Goal: Task Accomplishment & Management: Manage account settings

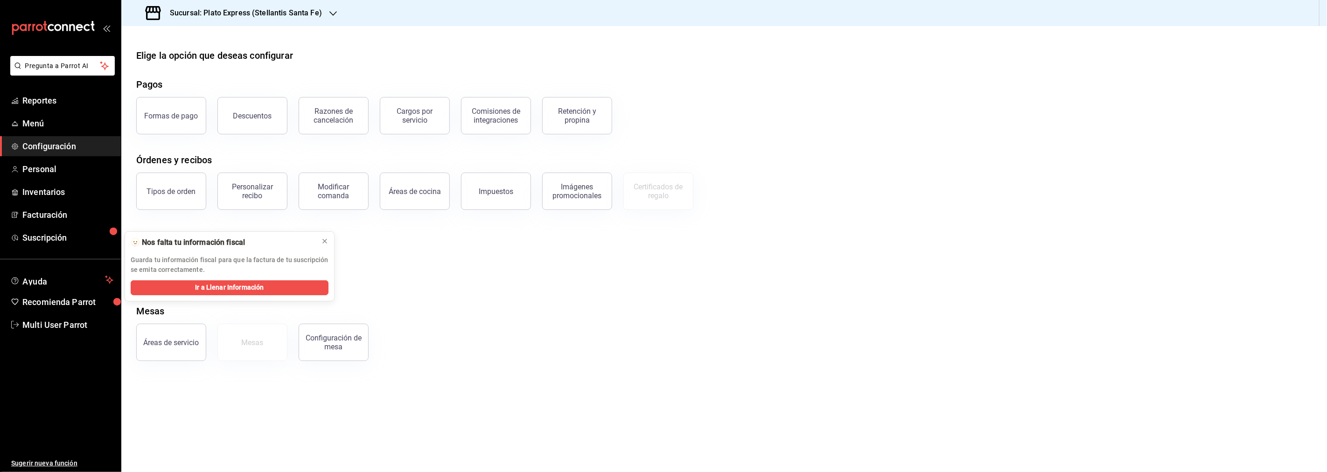
click at [40, 25] on icon "mailbox folders" at bounding box center [38, 27] width 7 height 7
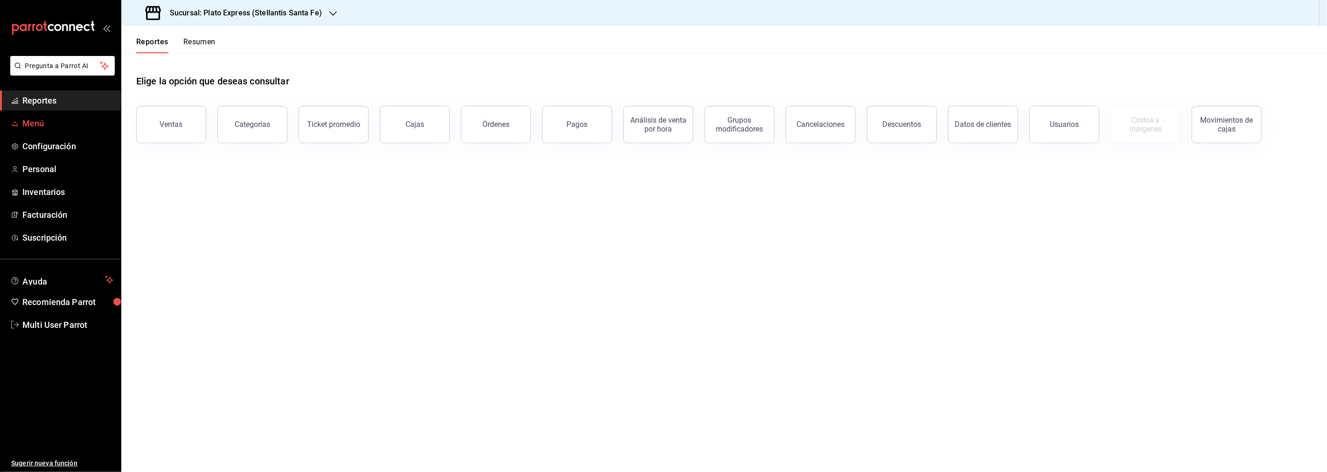
click at [47, 127] on span "Menú" at bounding box center [67, 123] width 91 height 13
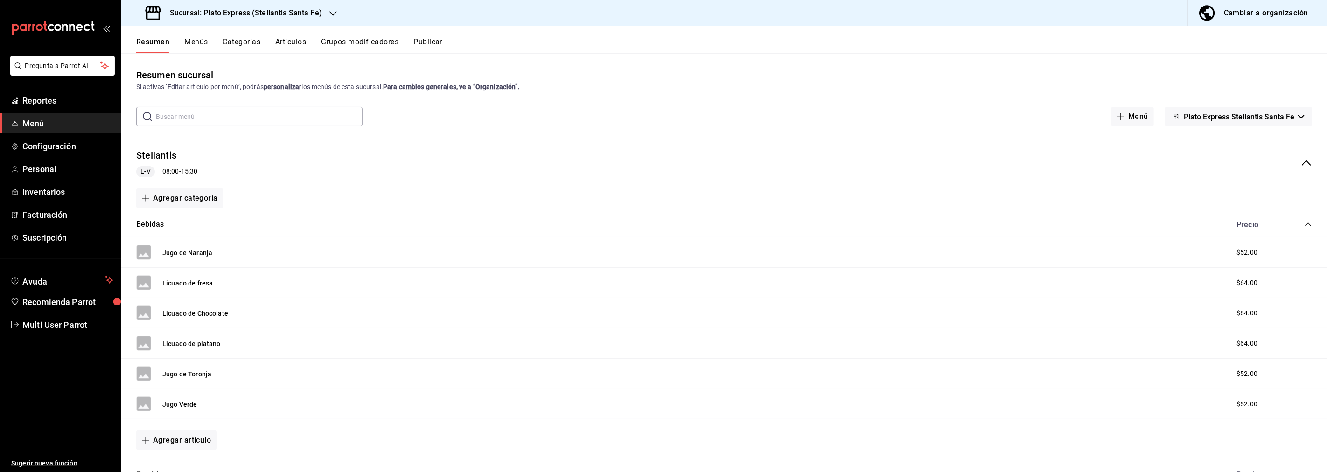
click at [1231, 119] on span "Plato Express Stellantis Santa Fe" at bounding box center [1239, 116] width 111 height 9
click at [1231, 119] on div at bounding box center [663, 236] width 1327 height 472
click at [142, 153] on button "Stellantis" at bounding box center [156, 156] width 40 height 14
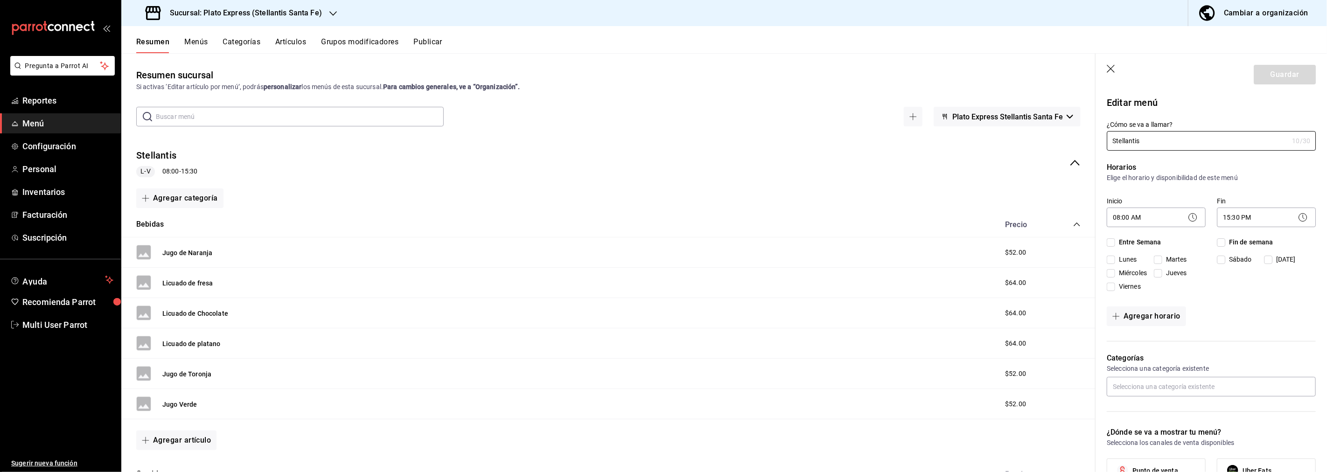
checkbox input "true"
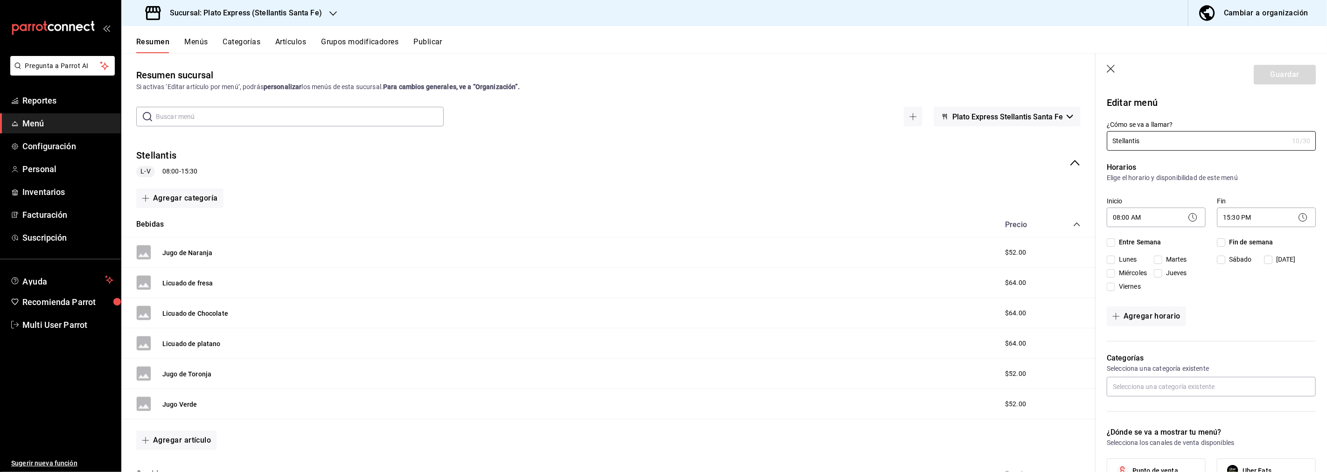
checkbox input "true"
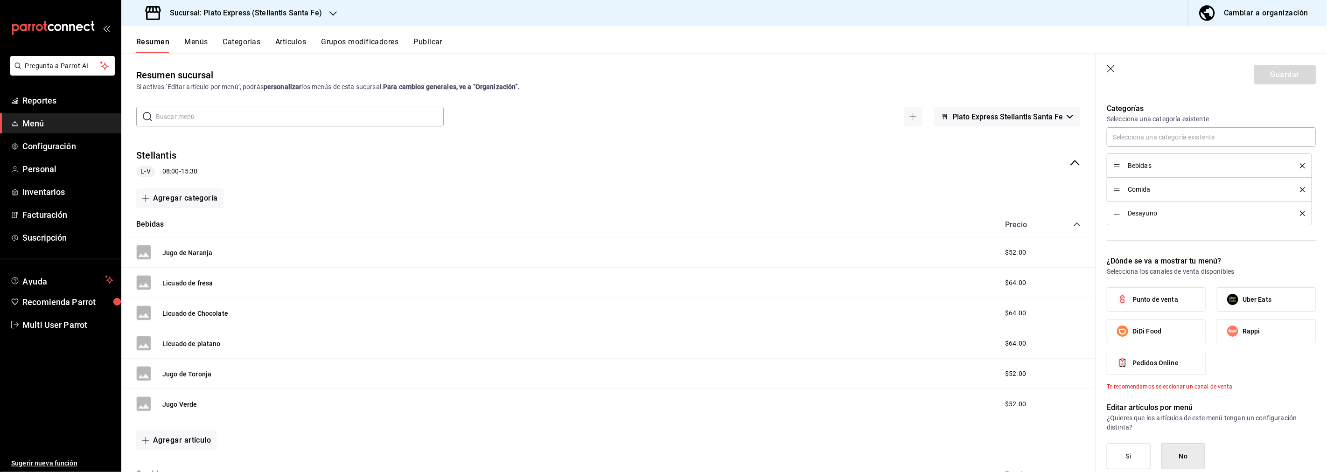
scroll to position [321, 0]
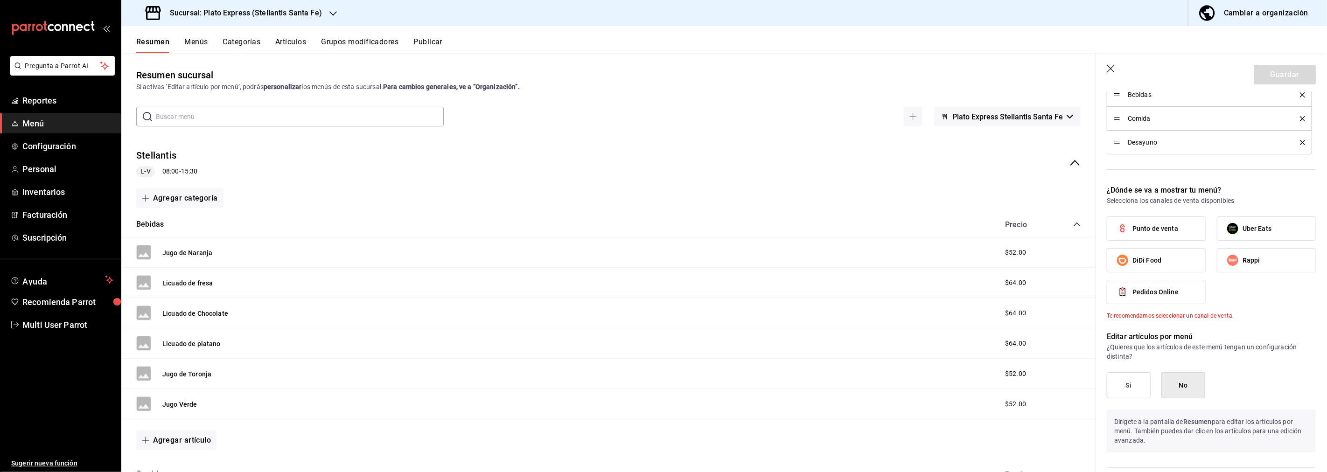
click at [1168, 230] on span "Punto de venta" at bounding box center [1155, 229] width 46 height 10
click at [1132, 230] on input "Punto de venta" at bounding box center [1123, 229] width 20 height 20
checkbox input "true"
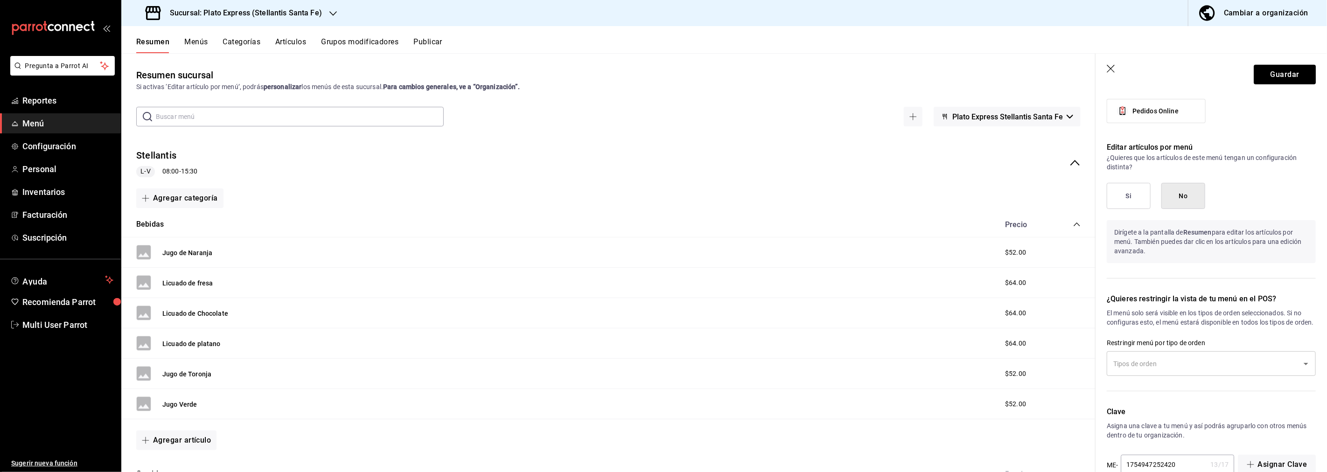
scroll to position [533, 0]
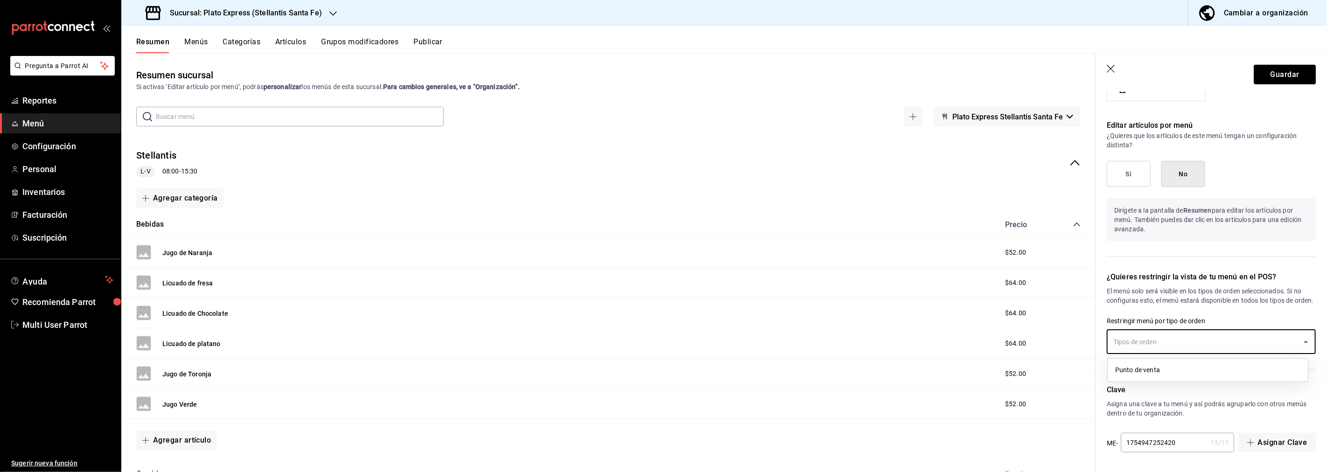
click at [1211, 343] on input "text" at bounding box center [1204, 342] width 187 height 16
click at [1212, 343] on input "text" at bounding box center [1204, 342] width 187 height 16
click at [1260, 342] on input "text" at bounding box center [1204, 342] width 187 height 16
click at [1259, 342] on input "text" at bounding box center [1204, 342] width 187 height 16
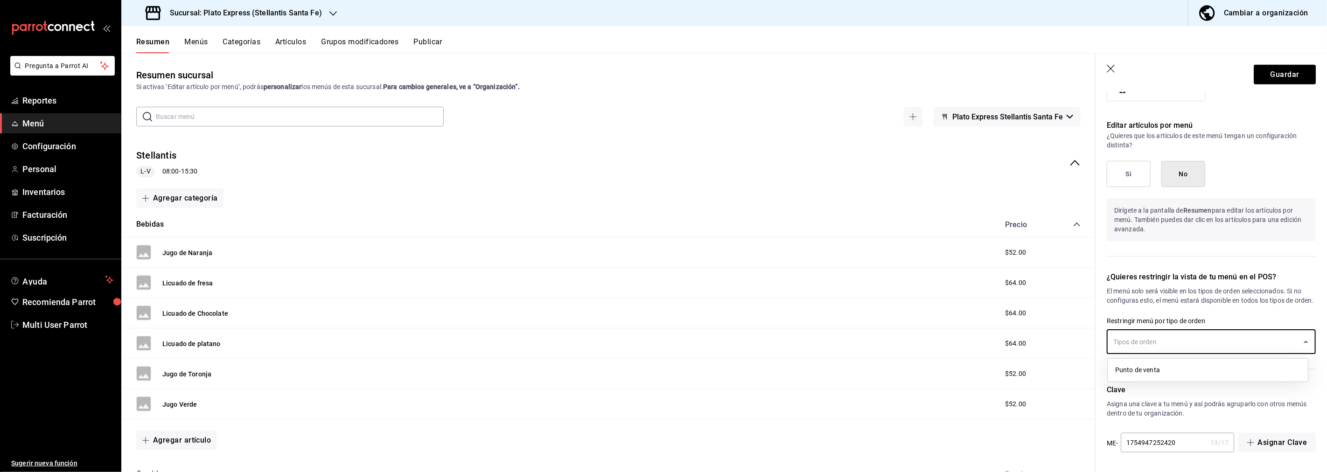
click at [1200, 369] on li "Punto de venta" at bounding box center [1208, 370] width 200 height 15
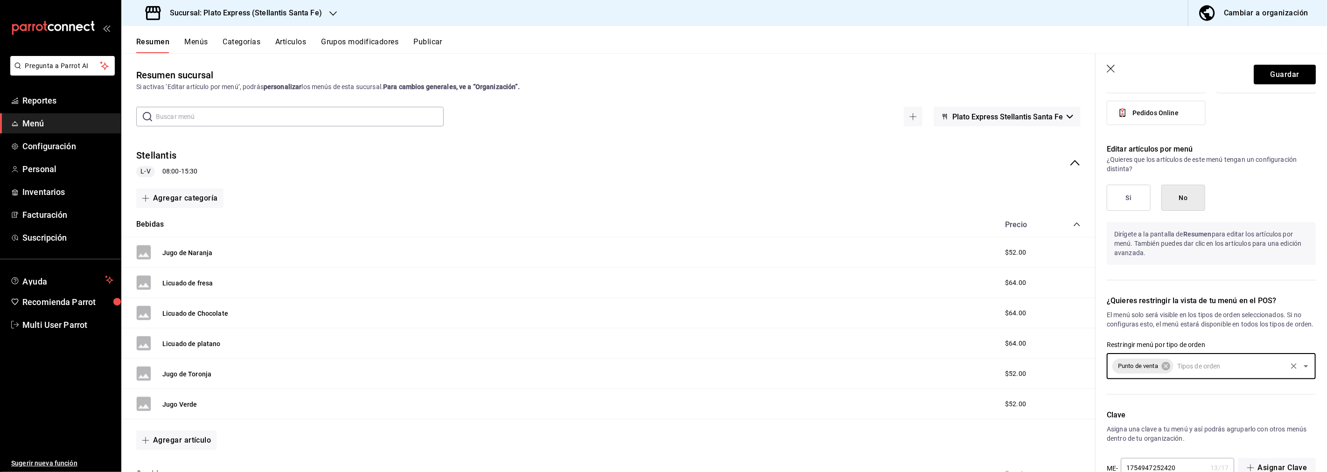
scroll to position [481, 0]
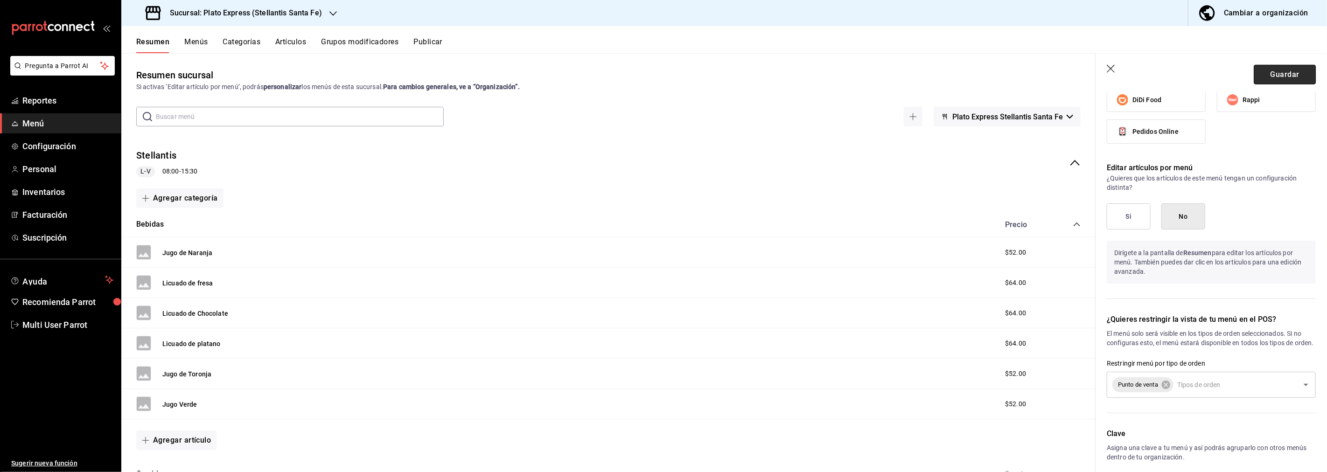
click at [1277, 75] on button "Guardar" at bounding box center [1285, 75] width 62 height 20
